Goal: Check status

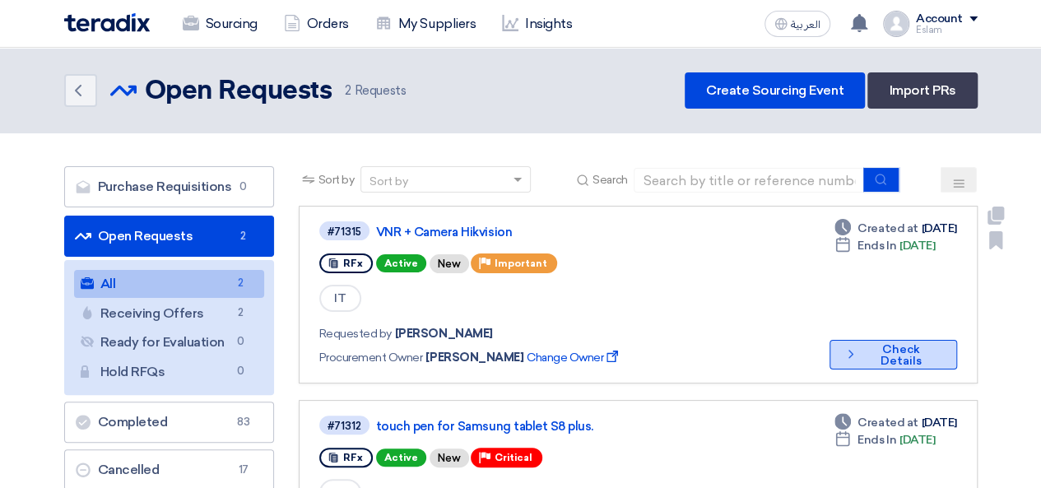
click at [922, 355] on button "Check details Check Details" at bounding box center [894, 355] width 128 height 30
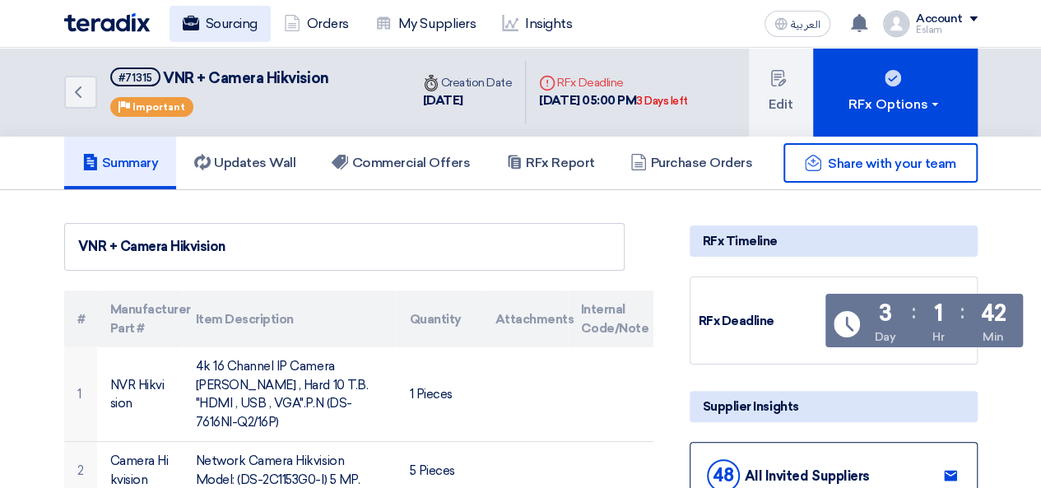
click at [212, 21] on link "Sourcing" at bounding box center [220, 24] width 101 height 36
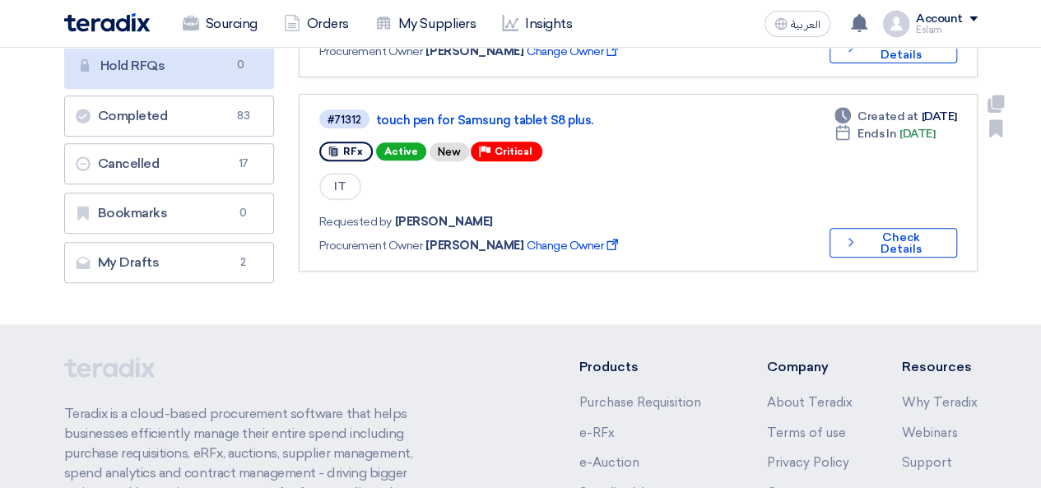
scroll to position [329, 0]
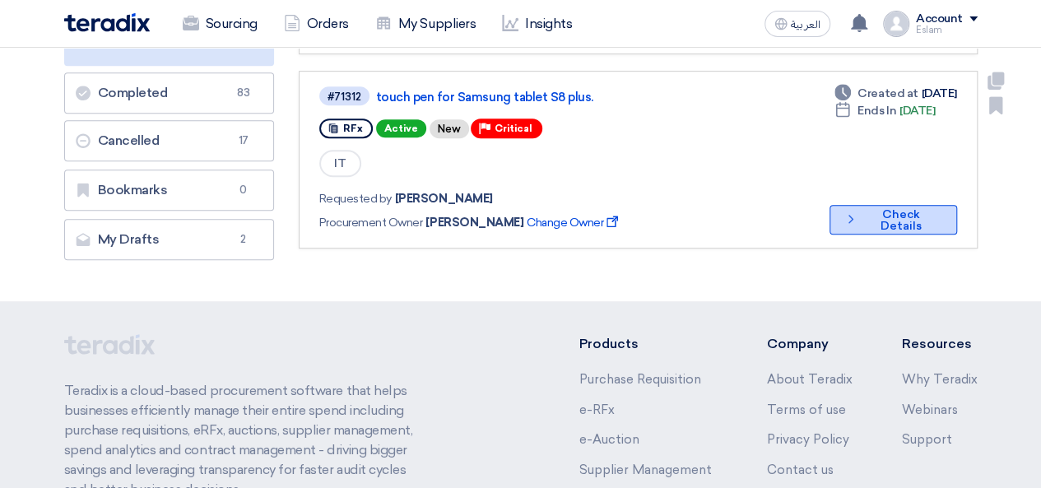
click at [900, 211] on button "Check details Check Details" at bounding box center [894, 220] width 128 height 30
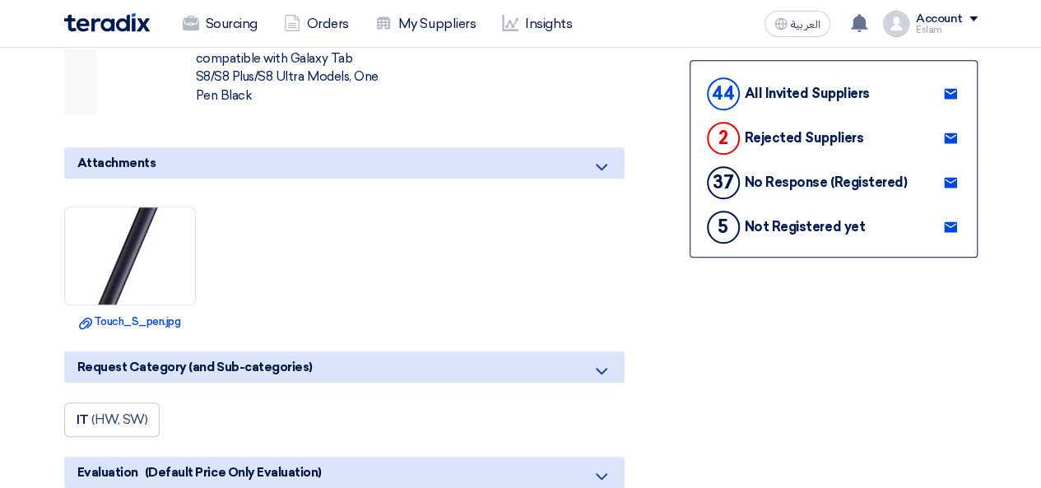
scroll to position [412, 0]
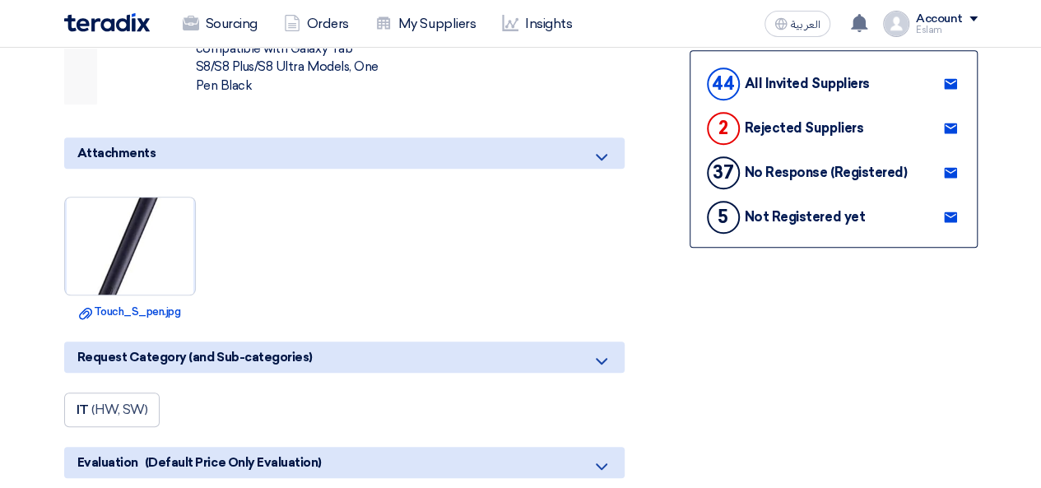
click at [120, 231] on img at bounding box center [130, 246] width 130 height 278
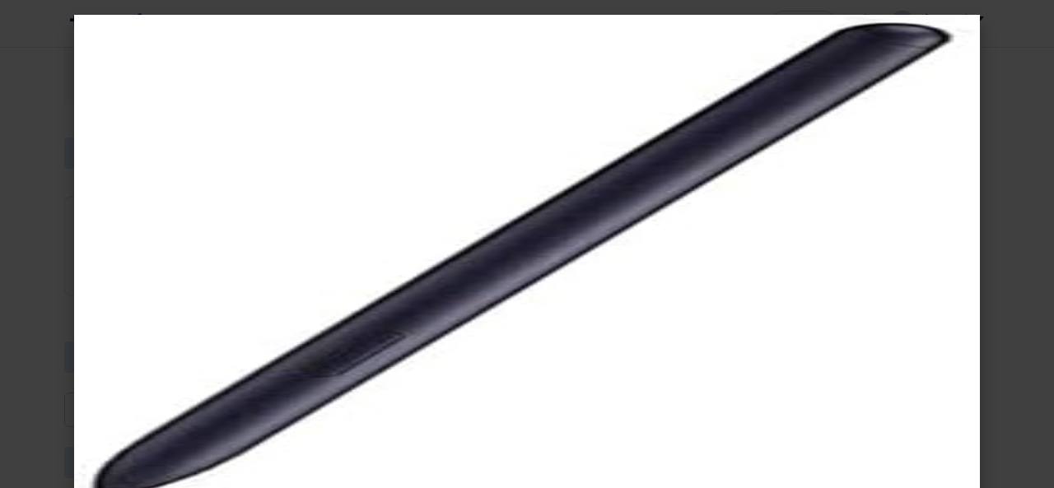
click at [993, 180] on modal-container at bounding box center [527, 244] width 1054 height 488
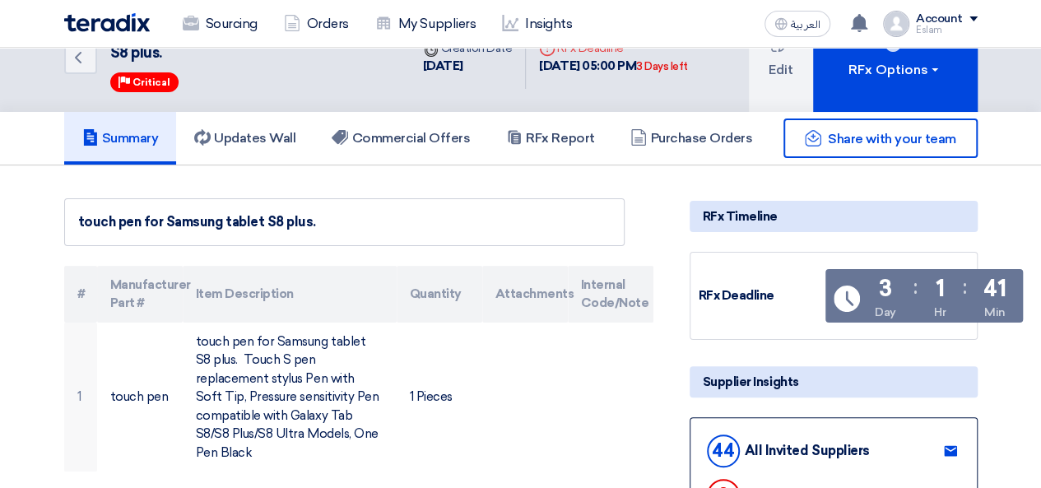
scroll to position [0, 0]
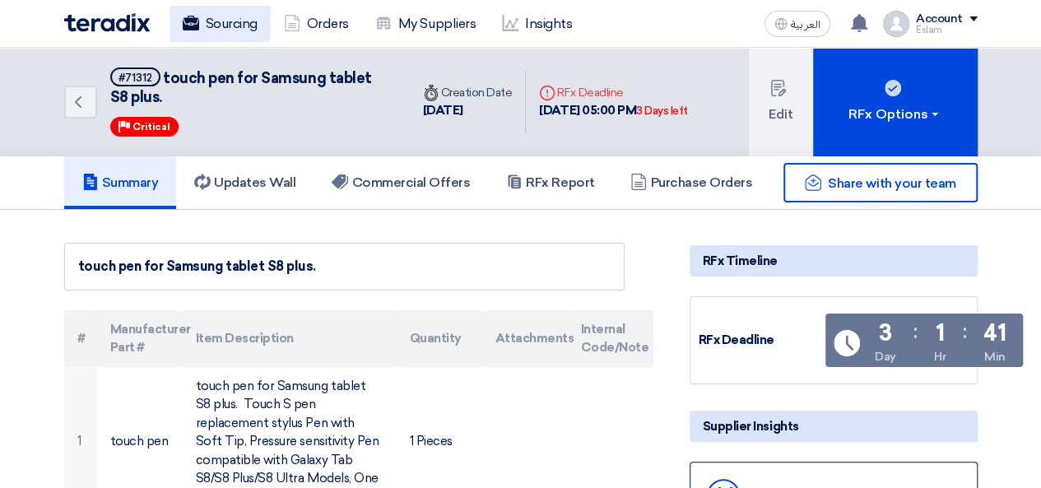
click at [226, 35] on link "Sourcing" at bounding box center [220, 24] width 101 height 36
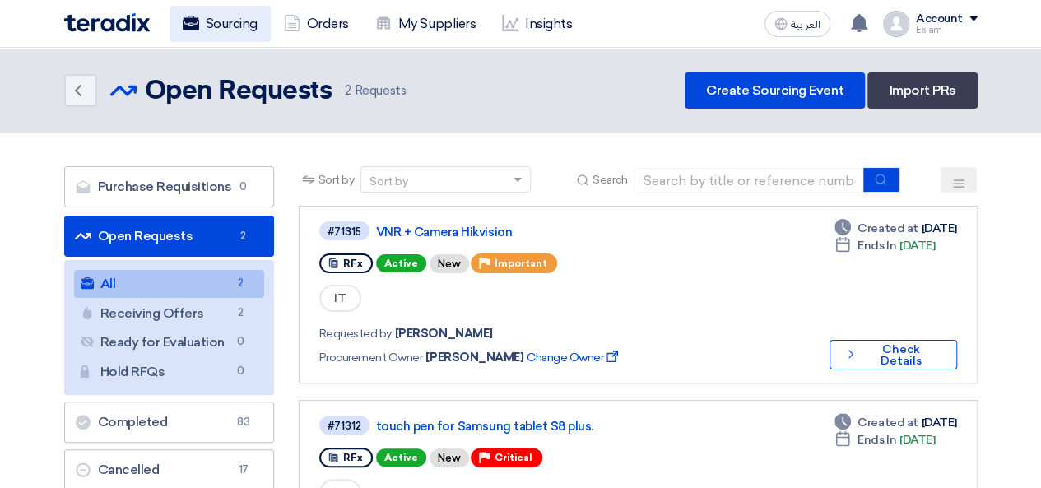
click at [226, 28] on link "Sourcing" at bounding box center [220, 24] width 101 height 36
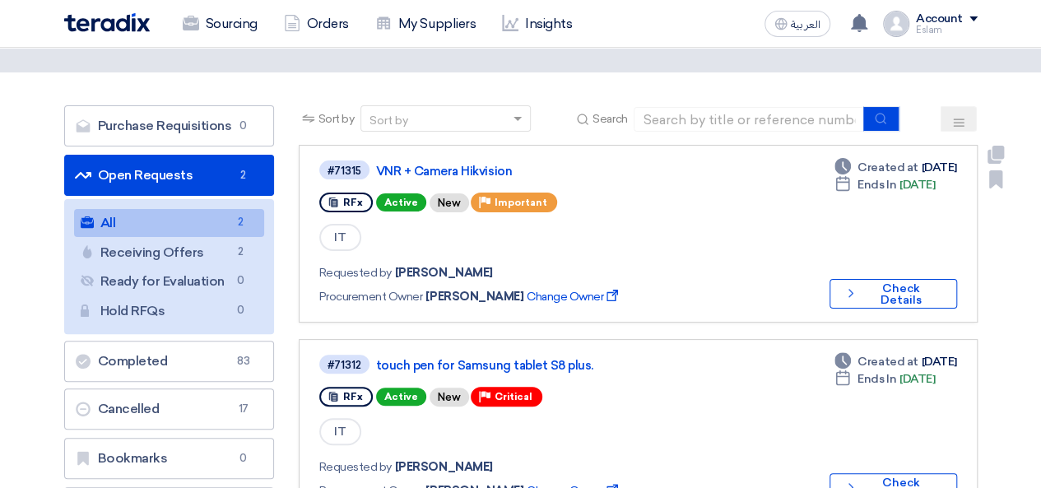
scroll to position [165, 0]
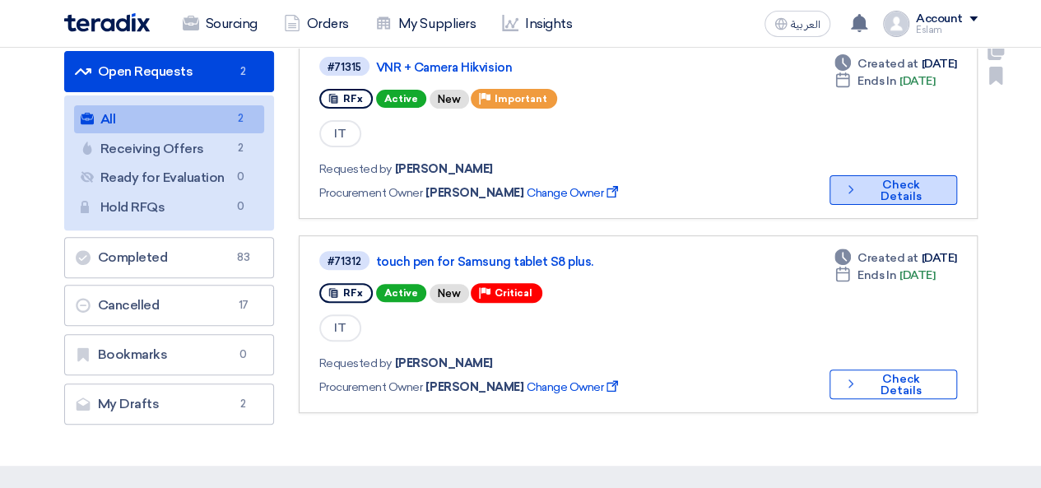
click at [923, 192] on button "Check details Check Details" at bounding box center [894, 190] width 128 height 30
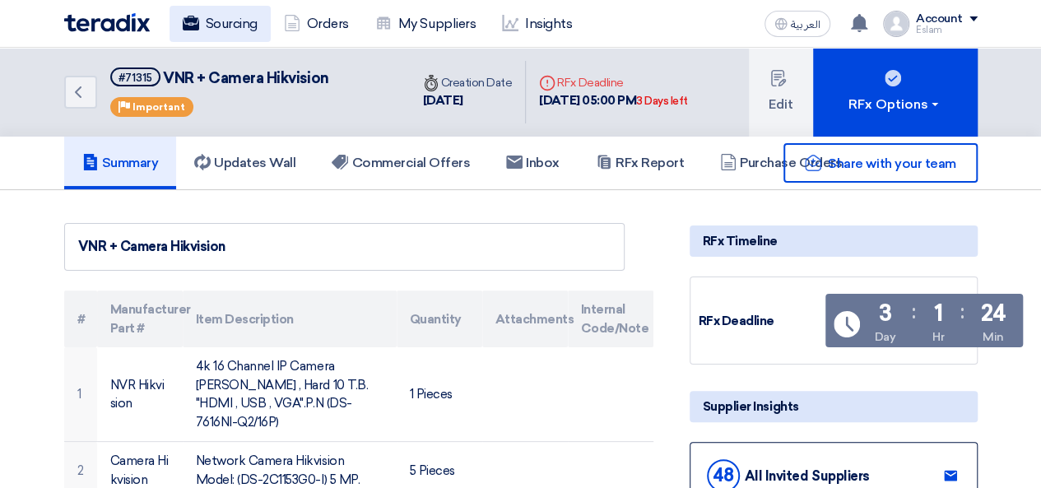
click at [208, 18] on link "Sourcing" at bounding box center [220, 24] width 101 height 36
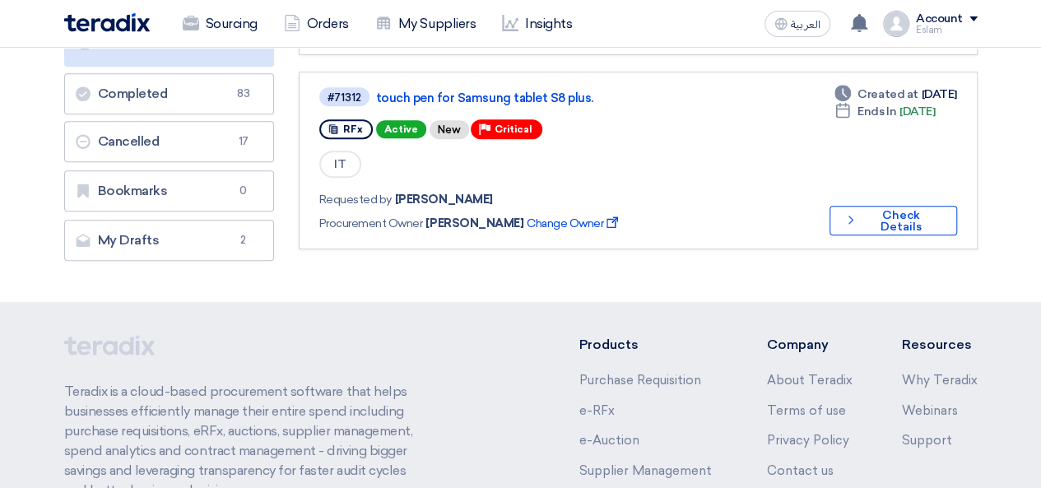
scroll to position [329, 0]
click at [886, 220] on button "Check details Check Details" at bounding box center [894, 220] width 128 height 30
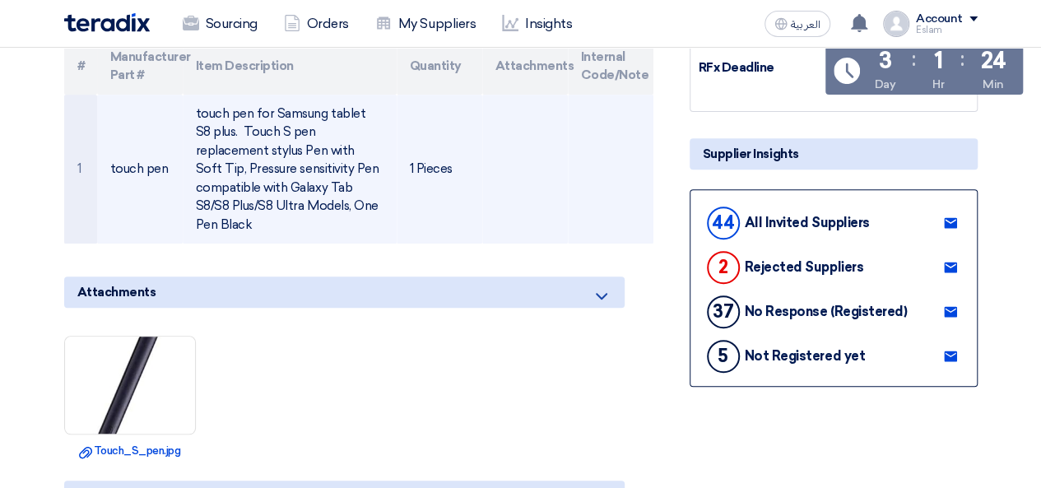
scroll to position [247, 0]
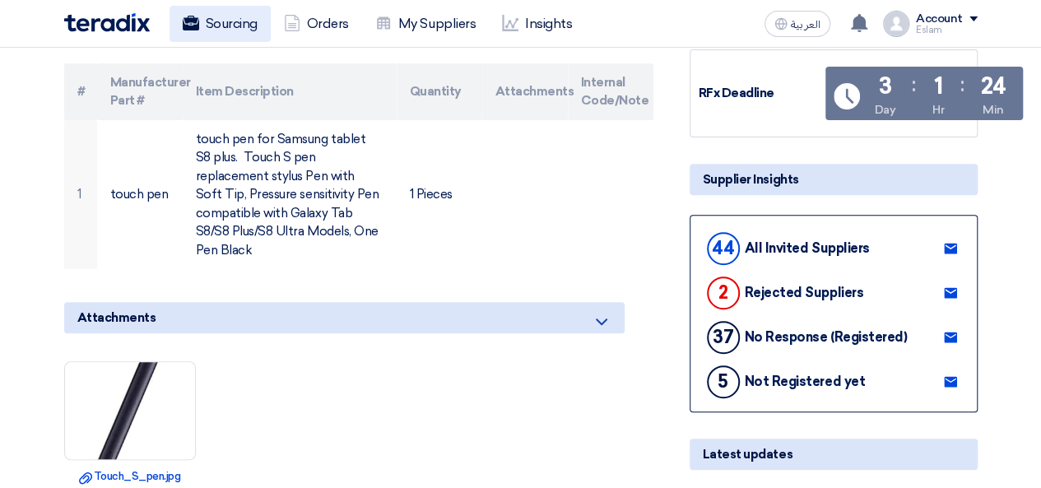
click at [198, 17] on link "Sourcing" at bounding box center [220, 24] width 101 height 36
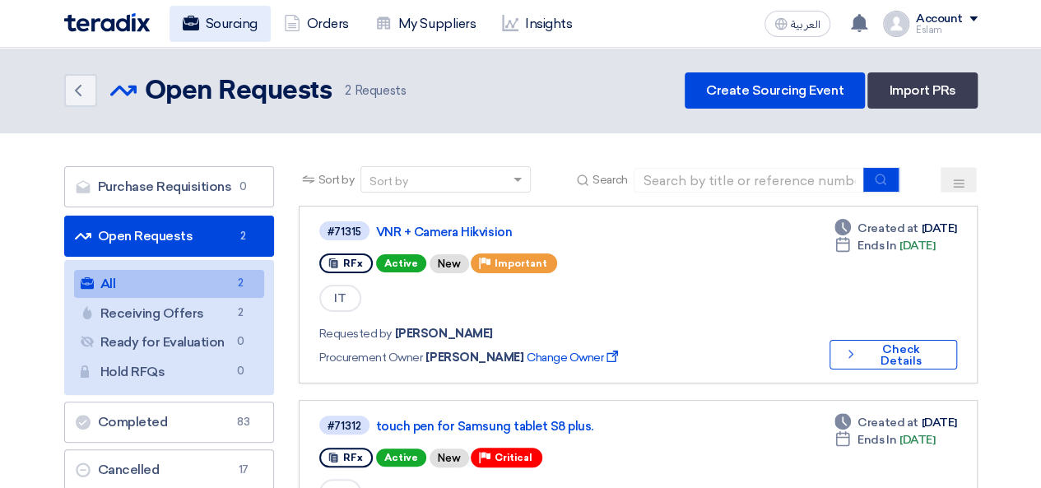
click at [195, 30] on use at bounding box center [190, 23] width 16 height 15
